Goal: Download file/media

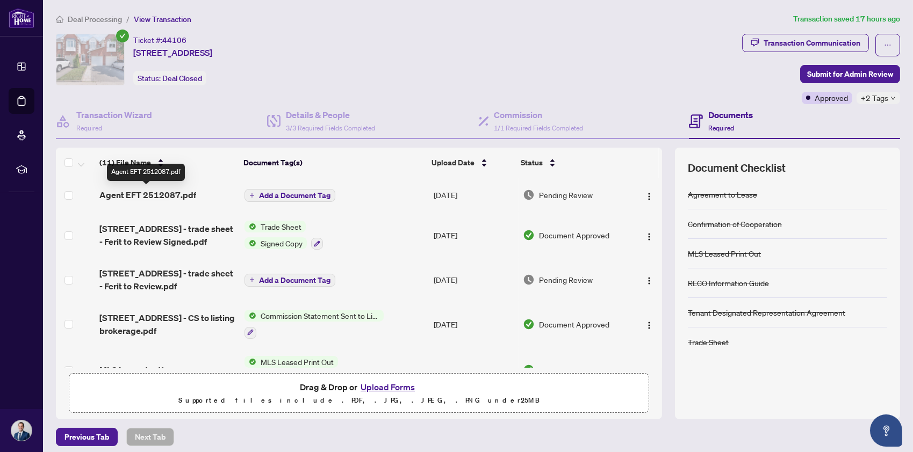
click at [176, 194] on span "Agent EFT 2512087.pdf" at bounding box center [147, 195] width 97 height 13
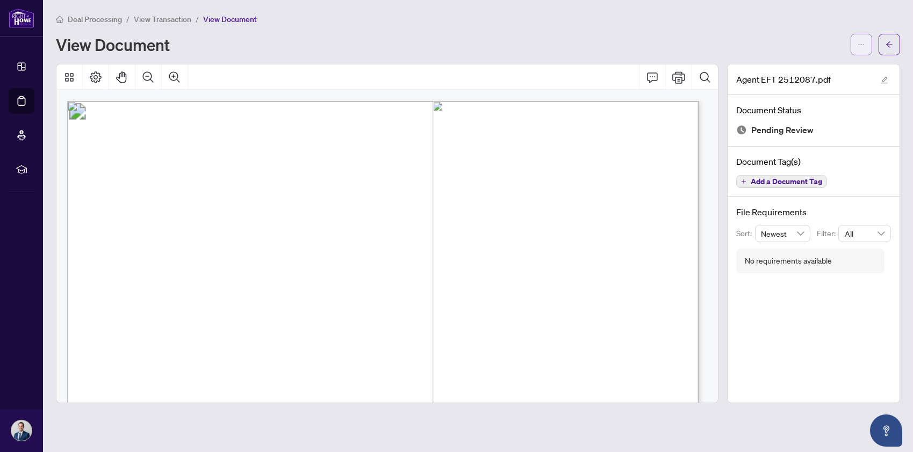
click at [855, 46] on button "button" at bounding box center [860, 44] width 21 height 21
click at [828, 67] on span "Download" at bounding box center [822, 68] width 82 height 12
click at [894, 41] on button "button" at bounding box center [888, 44] width 21 height 21
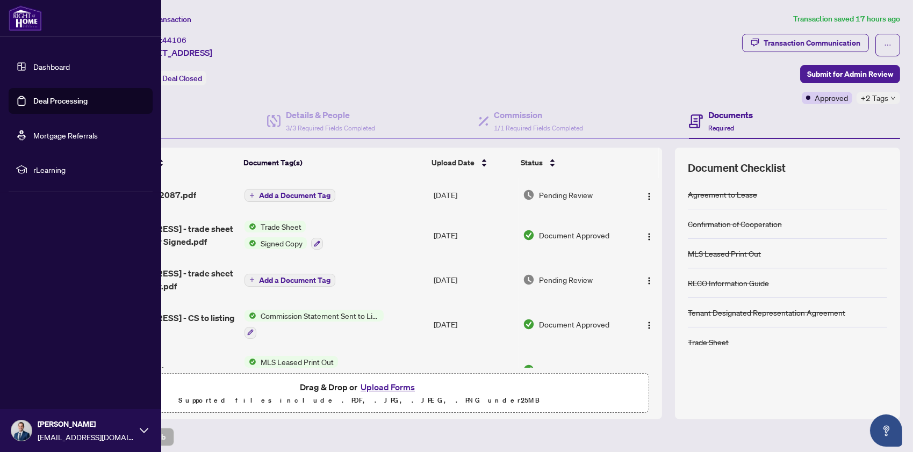
click at [56, 103] on link "Deal Processing" at bounding box center [60, 101] width 54 height 10
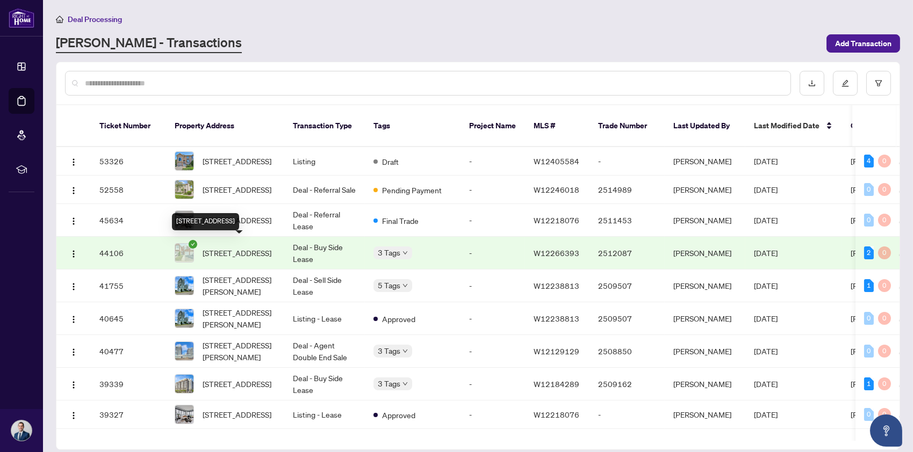
click at [218, 237] on td "[STREET_ADDRESS]" at bounding box center [225, 253] width 118 height 33
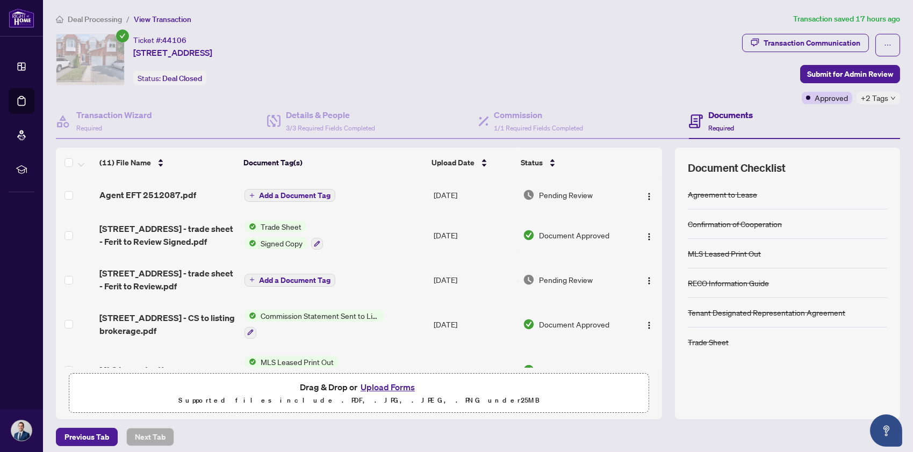
click at [162, 187] on td "Agent EFT 2512087.pdf" at bounding box center [167, 195] width 144 height 34
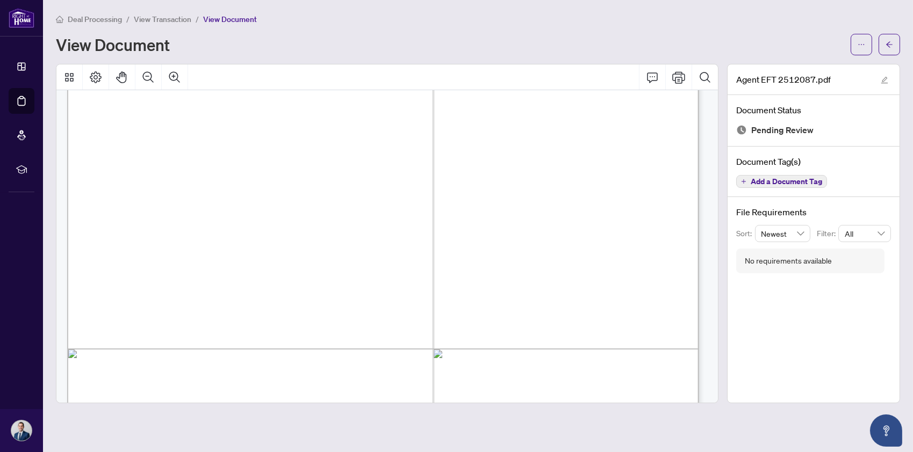
scroll to position [525, 0]
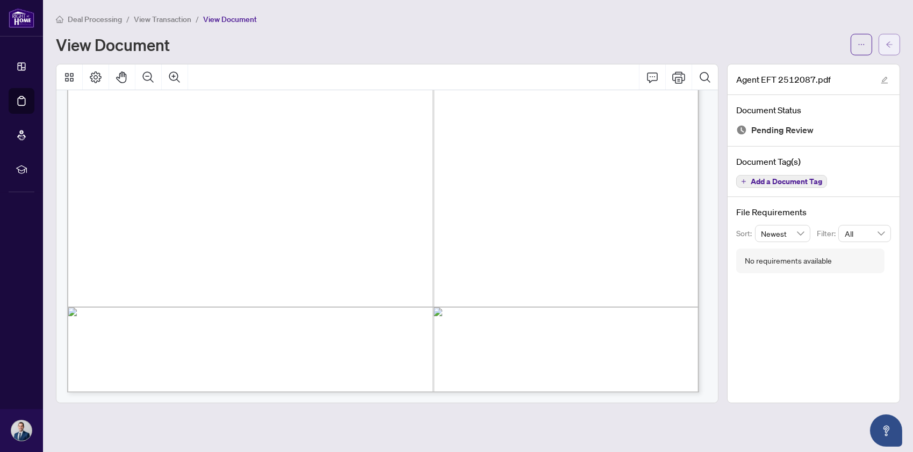
click at [892, 42] on icon "arrow-left" at bounding box center [889, 45] width 8 height 8
